Goal: Task Accomplishment & Management: Manage account settings

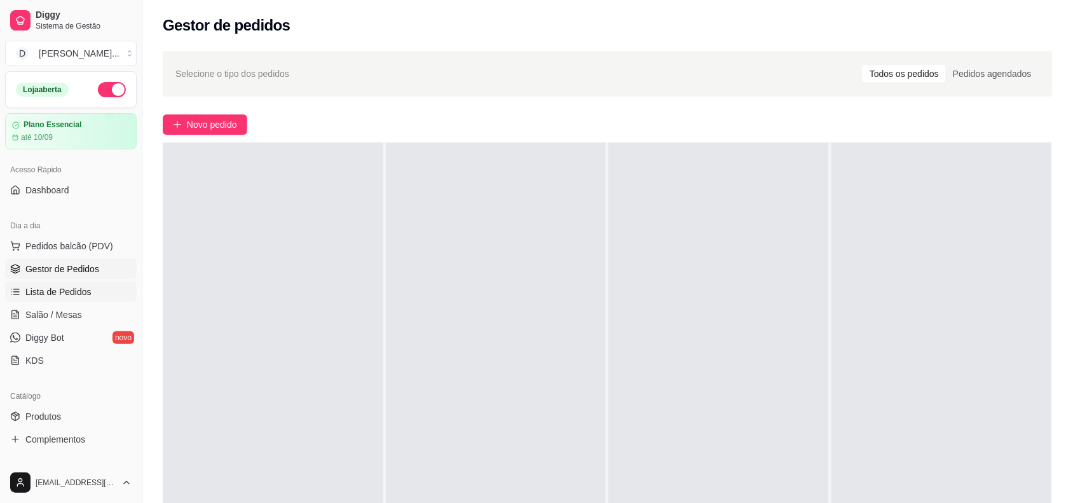
click at [81, 283] on link "Lista de Pedidos" at bounding box center [71, 291] width 132 height 20
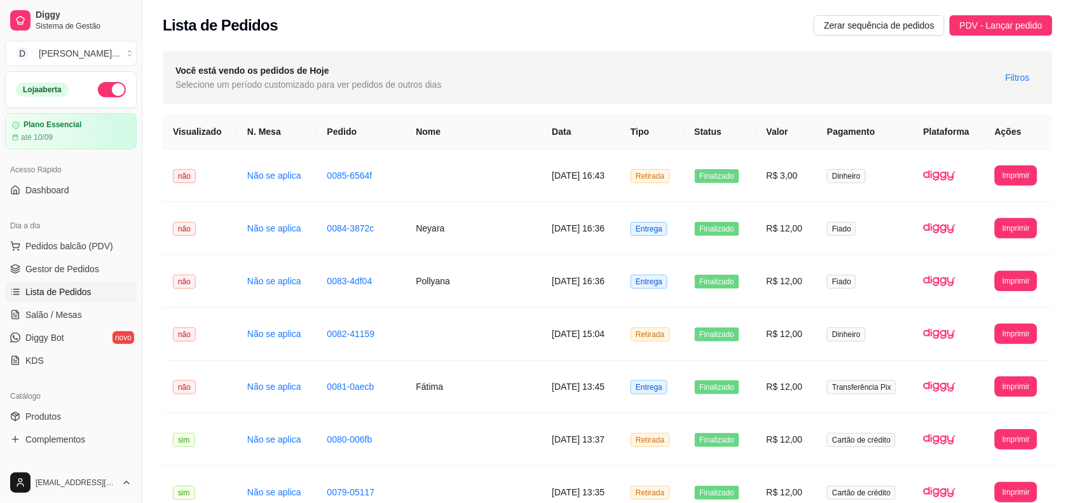
click at [928, 16] on button "Zerar sequência de pedidos" at bounding box center [878, 25] width 131 height 20
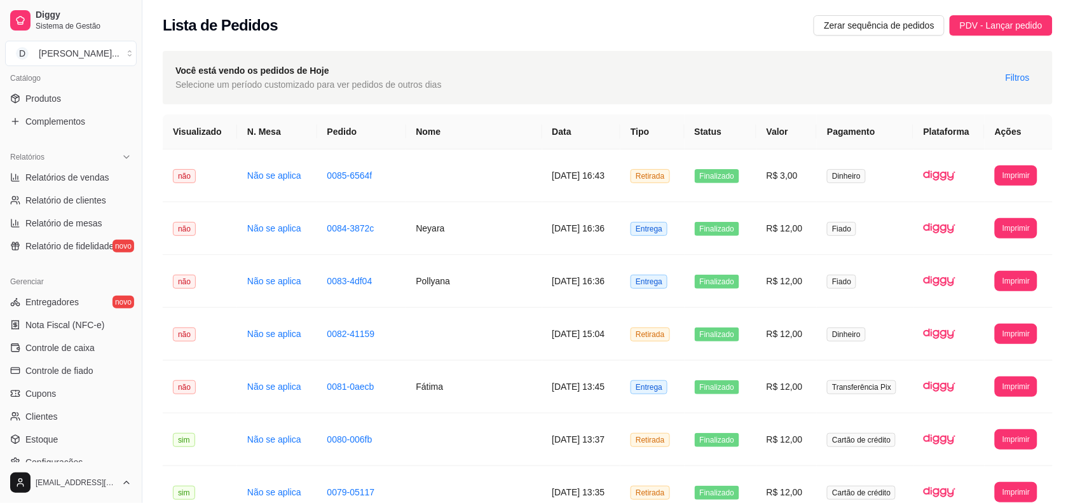
scroll to position [411, 0]
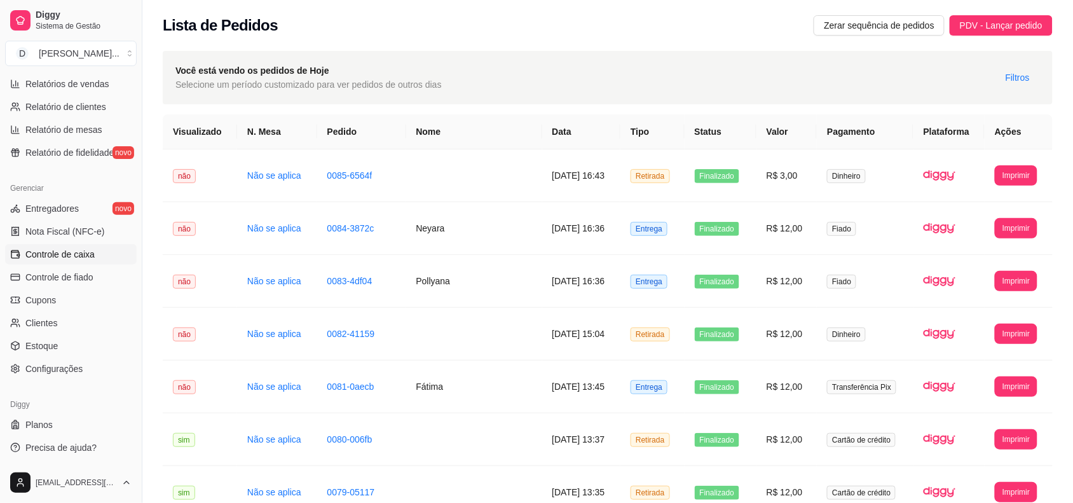
click at [40, 251] on span "Controle de caixa" at bounding box center [59, 254] width 69 height 13
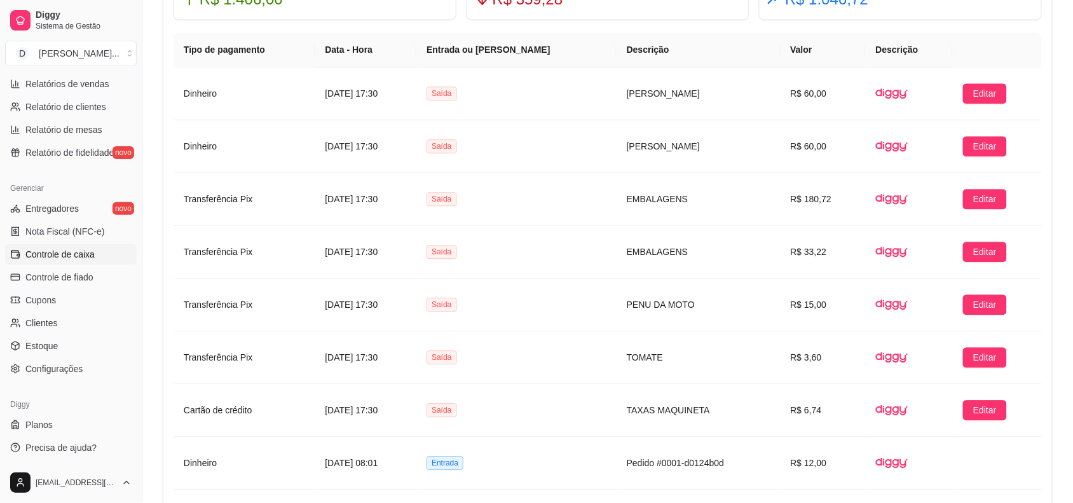
scroll to position [1033, 0]
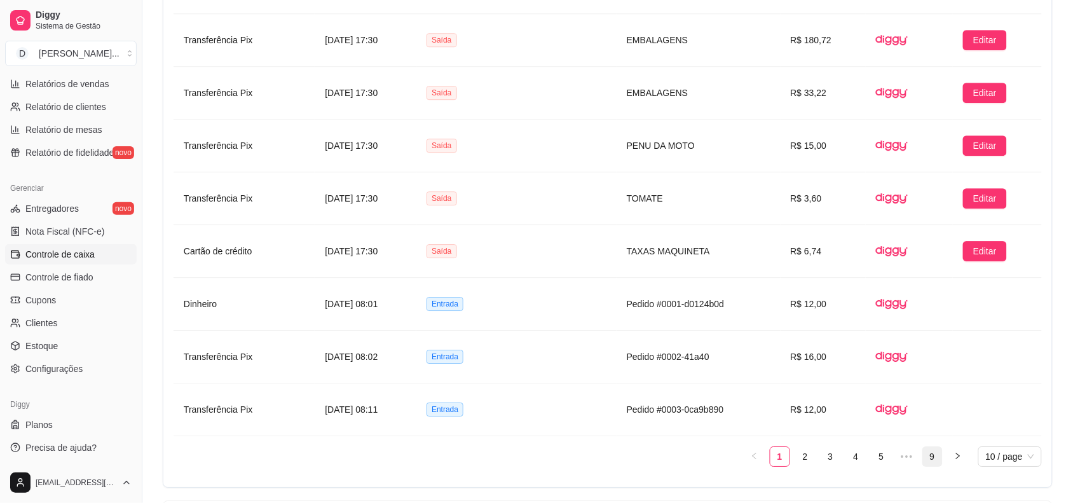
click at [933, 463] on link "9" at bounding box center [932, 456] width 19 height 19
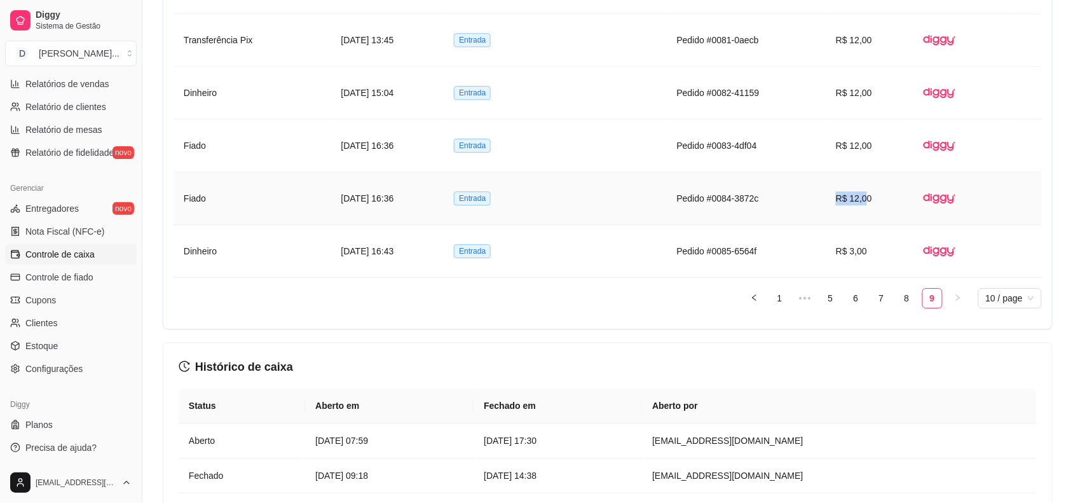
drag, startPoint x: 840, startPoint y: 199, endPoint x: 869, endPoint y: 194, distance: 29.7
click at [869, 194] on td "R$ 12,00" at bounding box center [868, 198] width 87 height 53
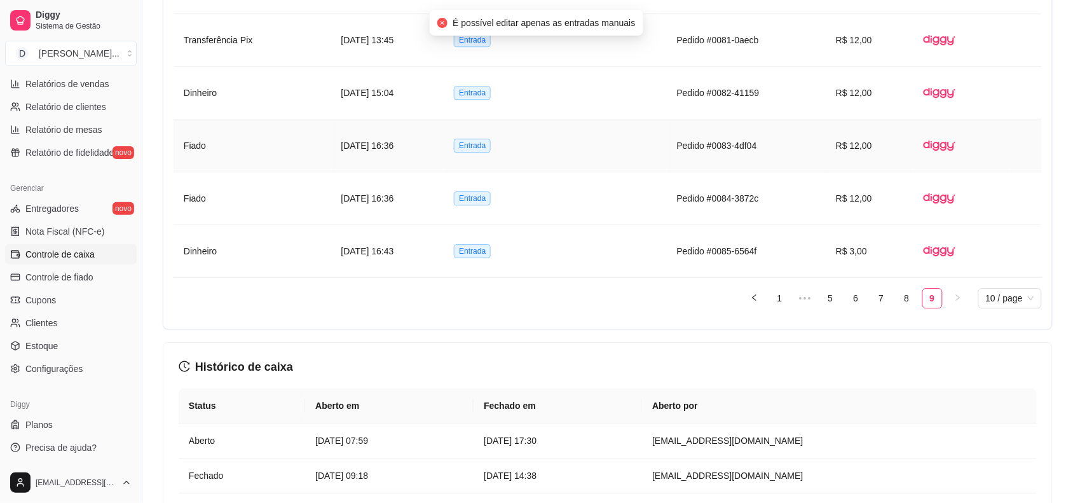
click at [862, 151] on article "R$ 12,00" at bounding box center [869, 146] width 67 height 14
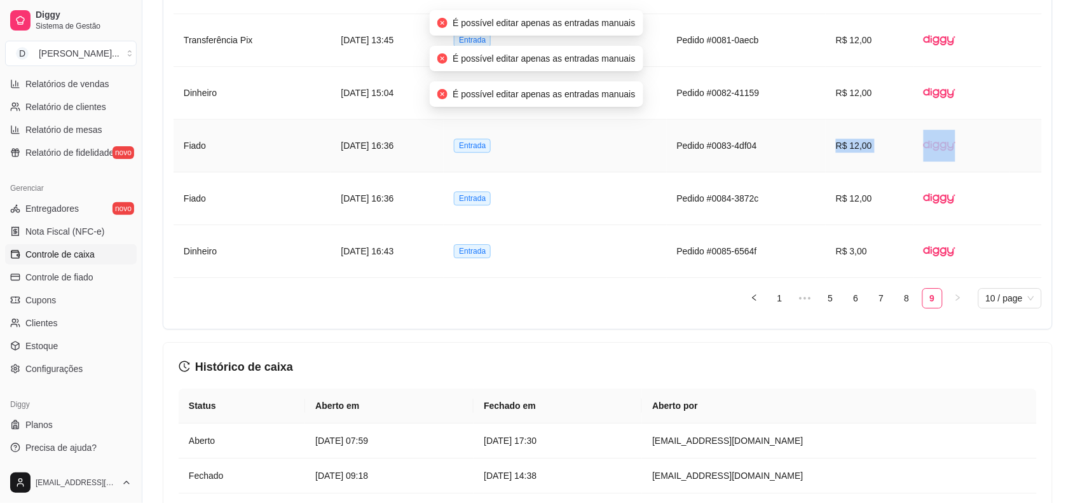
click at [862, 151] on article "R$ 12,00" at bounding box center [869, 146] width 67 height 14
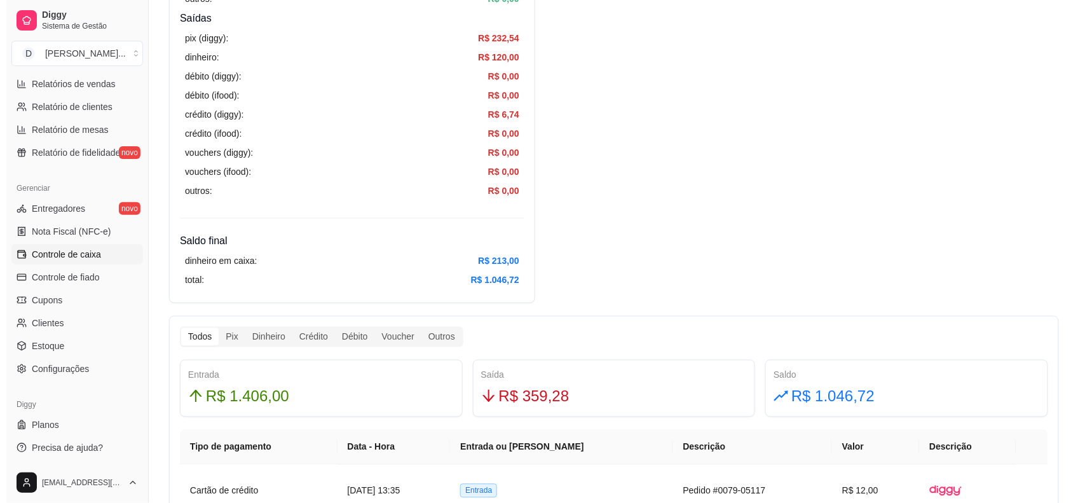
scroll to position [0, 0]
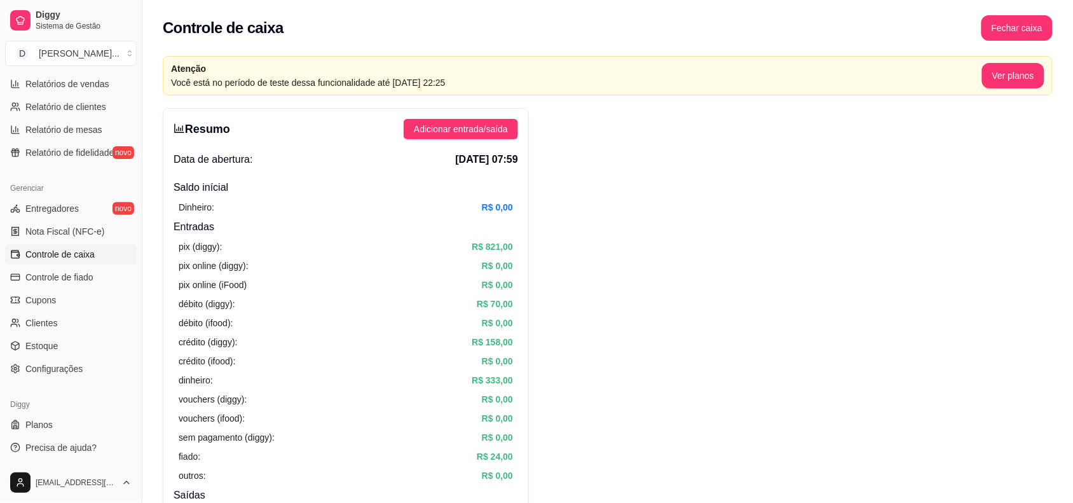
click at [494, 113] on div "Resumo Adicionar entrada/saída Data de abertura: [DATE] 07:59 Saldo inícial Din…" at bounding box center [346, 444] width 366 height 672
click at [489, 135] on span "Adicionar entrada/saída" at bounding box center [461, 129] width 94 height 14
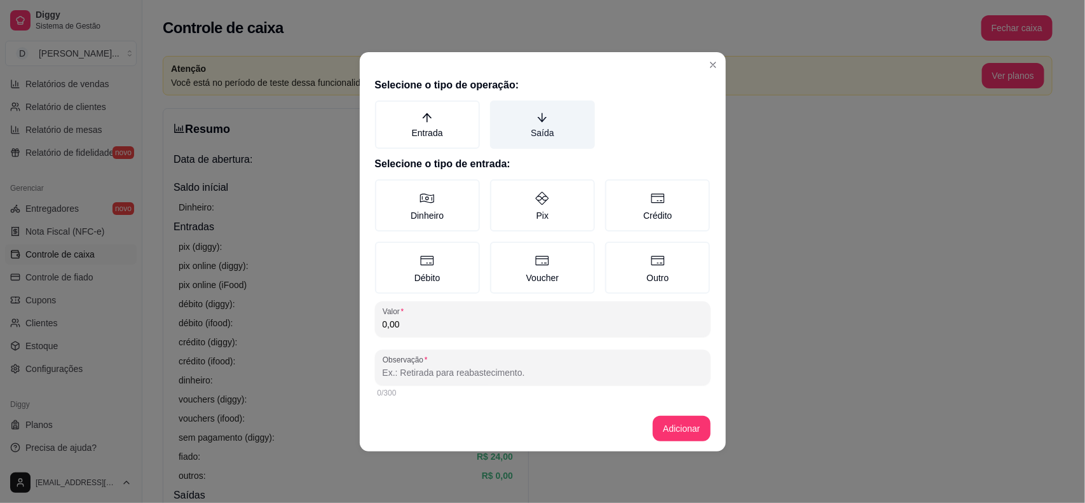
click at [528, 116] on label "Saída" at bounding box center [542, 124] width 105 height 48
click at [499, 110] on button "Saída" at bounding box center [494, 105] width 10 height 10
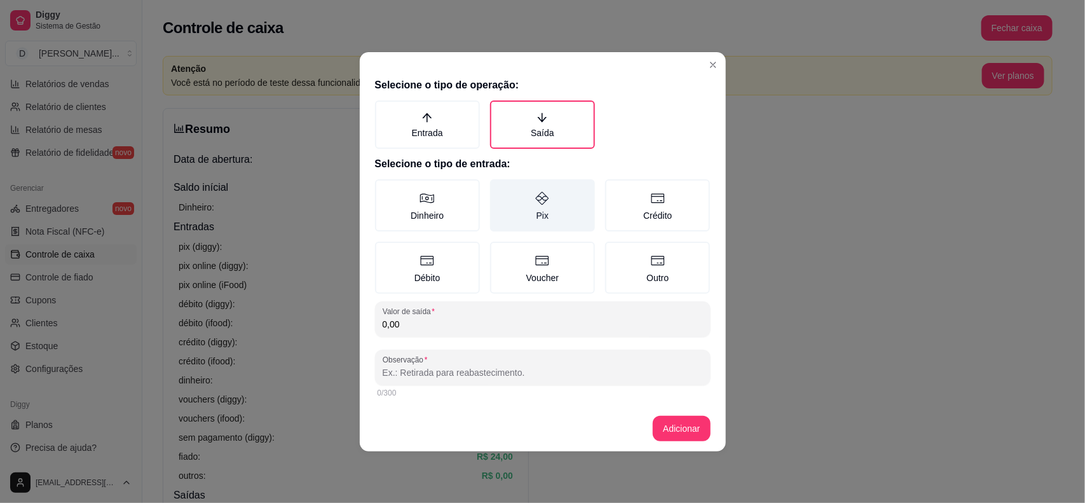
click at [508, 203] on label "Pix" at bounding box center [542, 205] width 105 height 52
click at [499, 189] on button "Pix" at bounding box center [494, 184] width 10 height 10
click at [431, 341] on div "Selecione o tipo de operação: Entrada Saída Selecione o tipo de entrada: Dinhei…" at bounding box center [543, 238] width 366 height 333
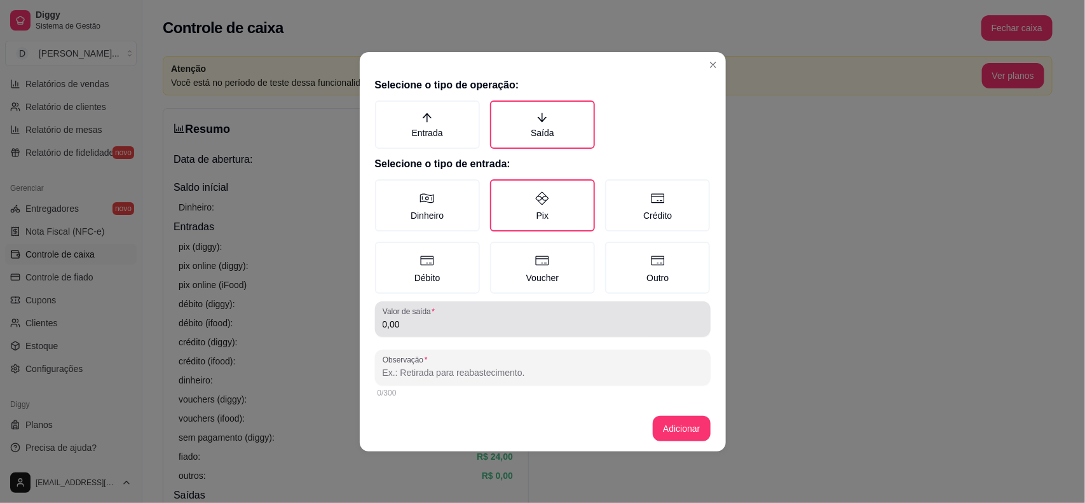
click at [426, 320] on input "0,00" at bounding box center [543, 324] width 320 height 13
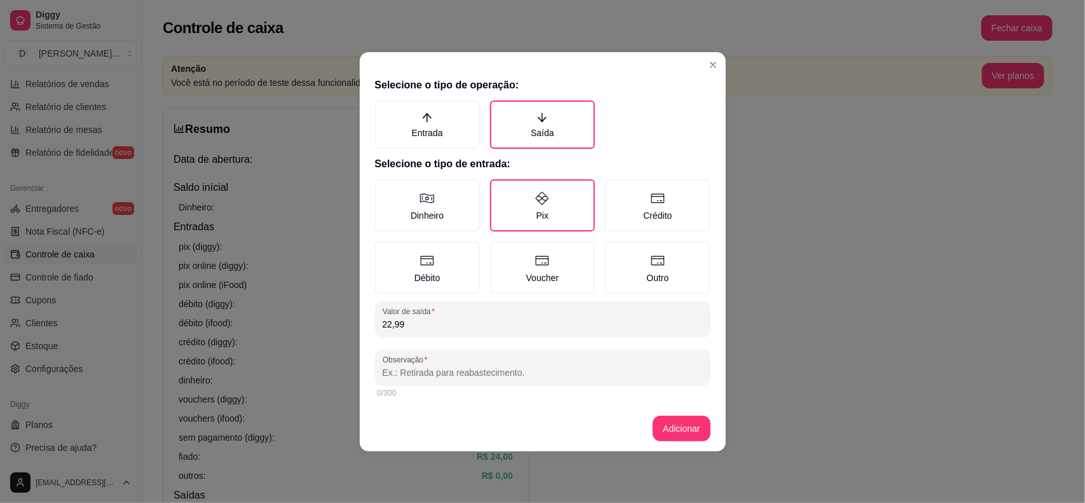
type input "22,99"
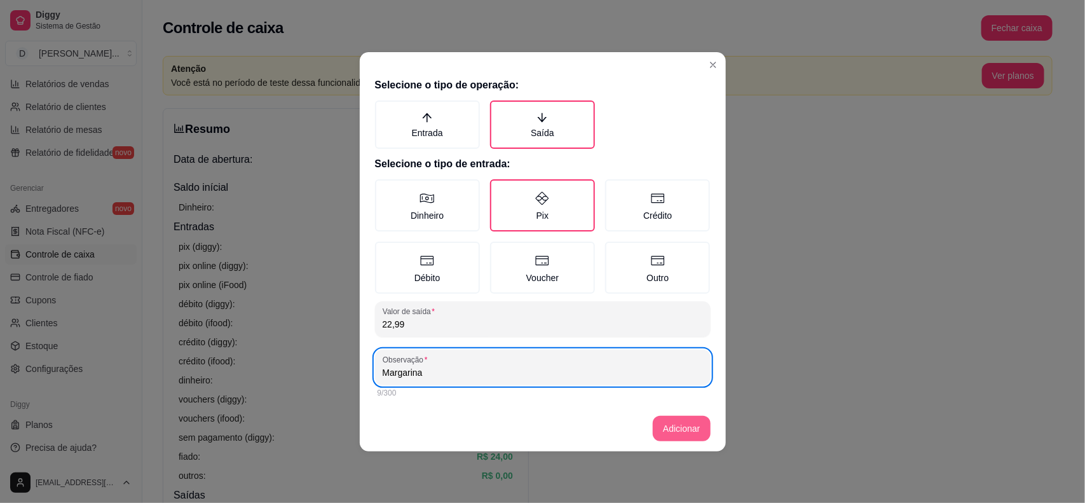
type input "Margarina"
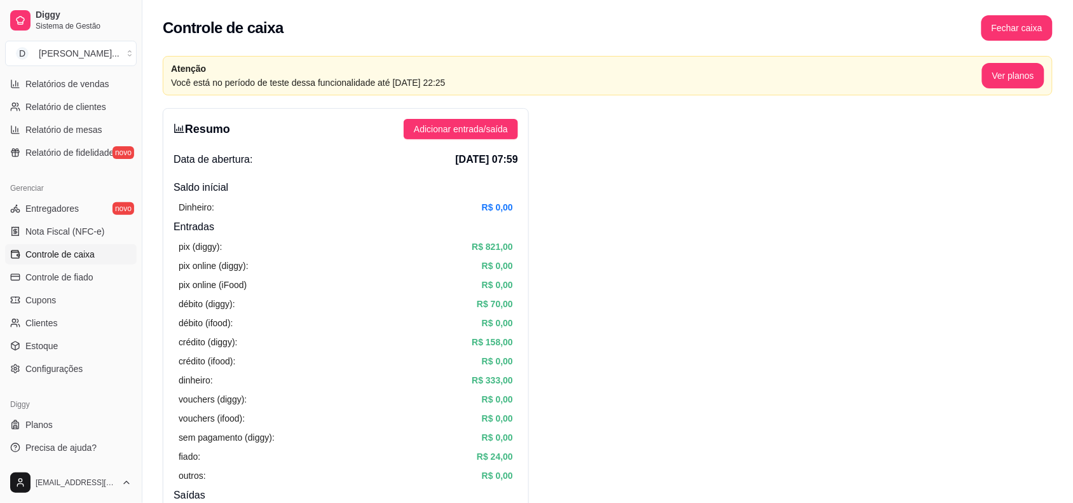
click at [403, 119] on button "Adicionar entrada/saída" at bounding box center [460, 129] width 114 height 20
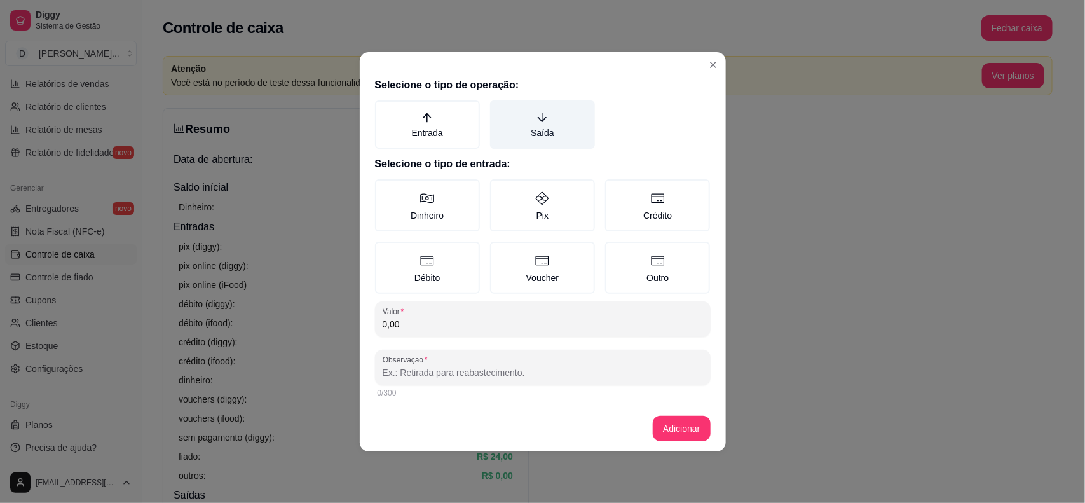
click at [522, 128] on label "Saída" at bounding box center [542, 124] width 105 height 48
click at [499, 110] on button "Saída" at bounding box center [494, 105] width 10 height 10
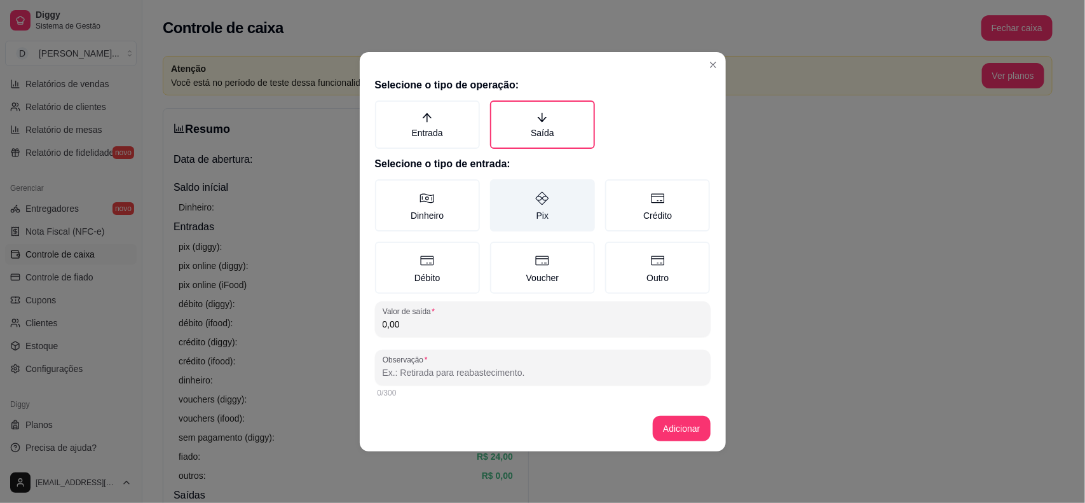
click at [558, 205] on label "Pix" at bounding box center [542, 205] width 105 height 52
click at [499, 189] on button "Pix" at bounding box center [494, 184] width 10 height 10
click at [455, 318] on input "0,00" at bounding box center [543, 324] width 320 height 13
type input "13,24"
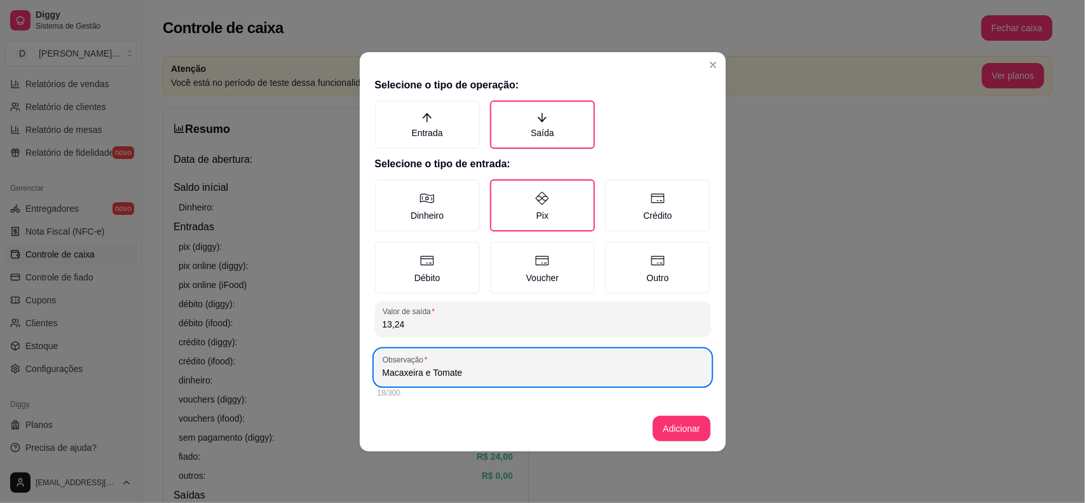
type input "Macaxeira e Tomate"
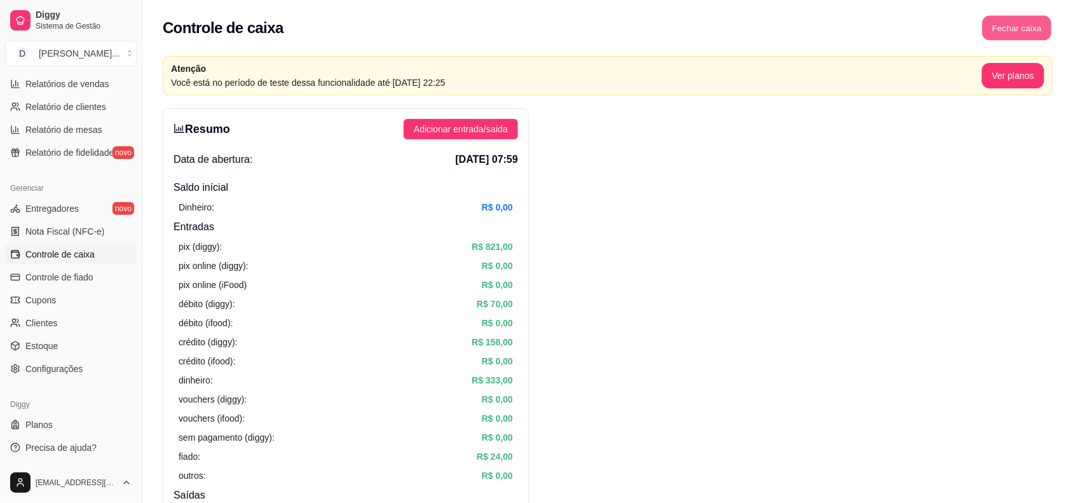
click at [1049, 24] on button "Fechar caixa" at bounding box center [1016, 28] width 69 height 25
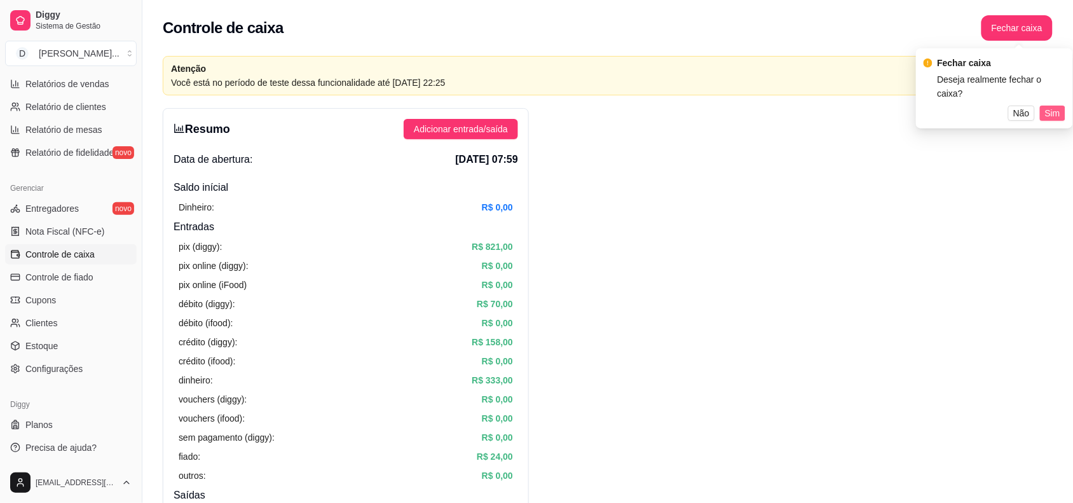
click at [1050, 106] on span "Sim" at bounding box center [1052, 113] width 15 height 14
